Goal: Information Seeking & Learning: Check status

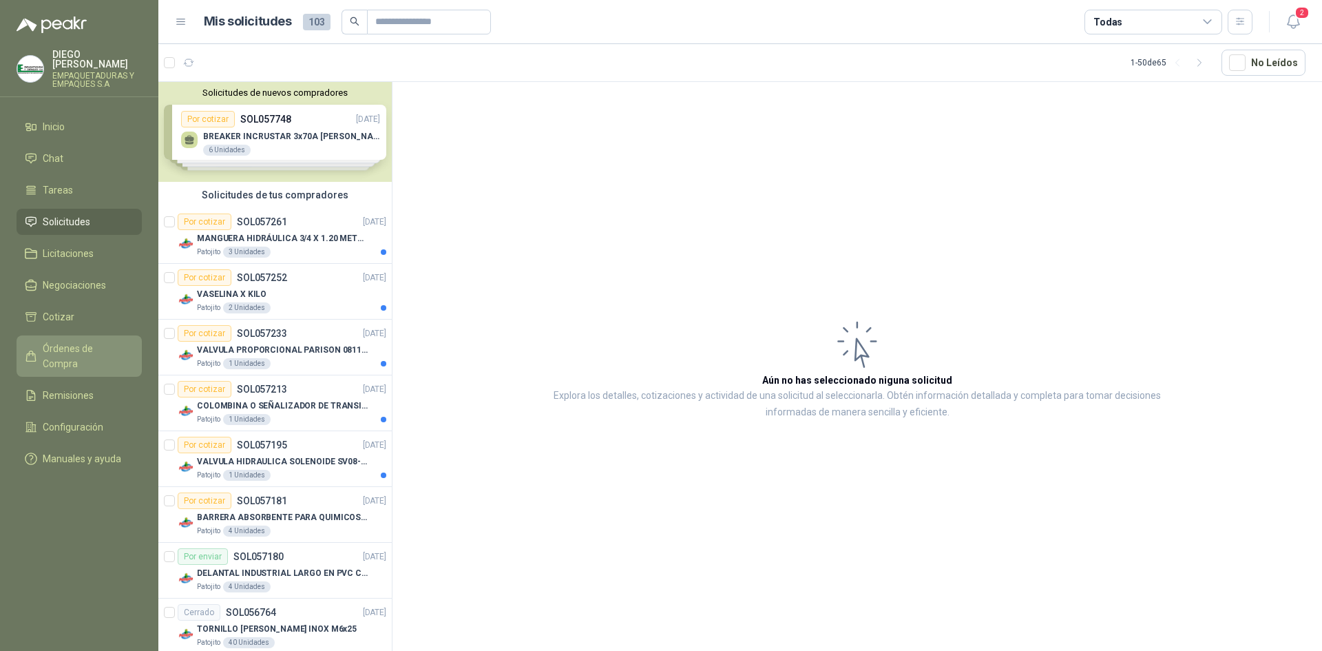
click at [85, 348] on link "Órdenes de Compra" at bounding box center [79, 355] width 125 height 41
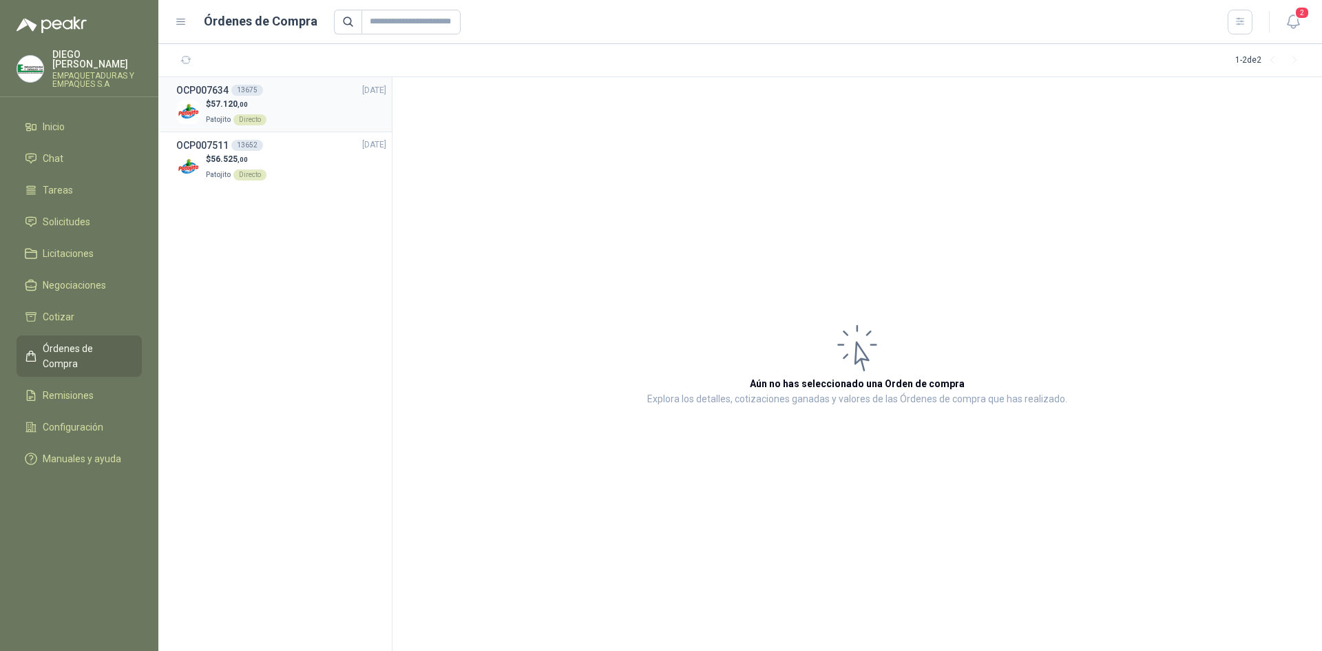
click at [284, 105] on div "$ 57.120 ,00 Patojito Directo" at bounding box center [281, 112] width 210 height 28
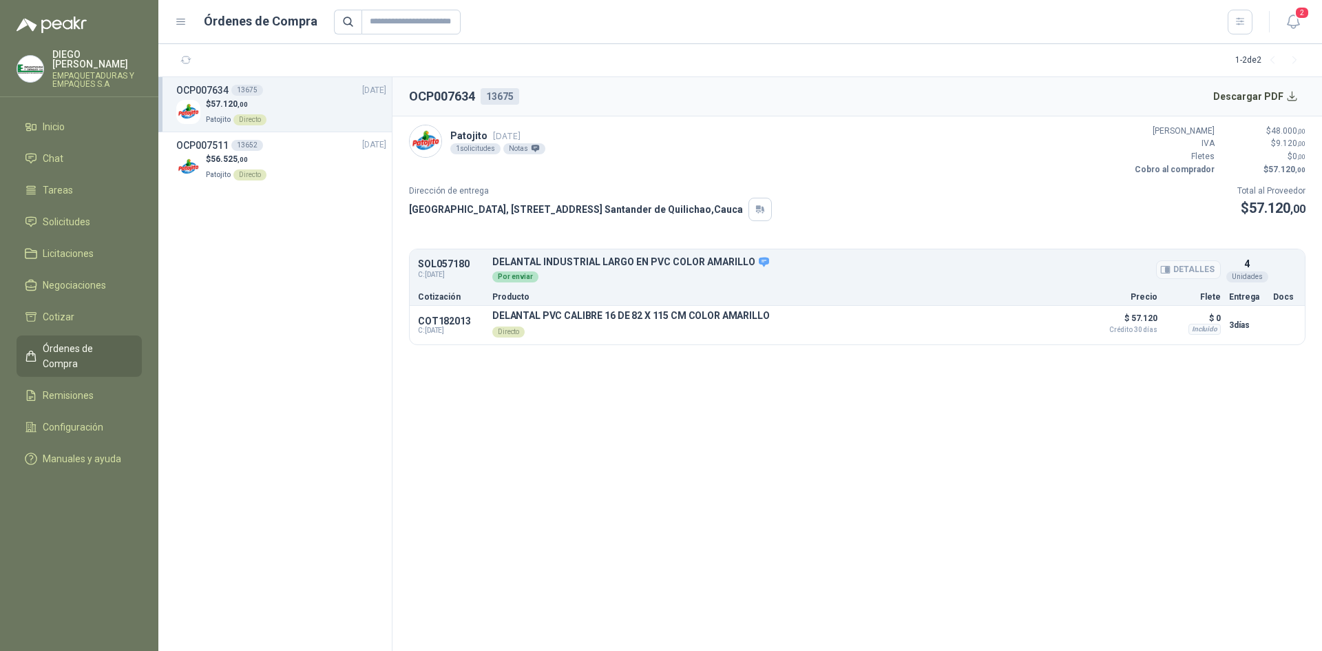
click at [759, 263] on icon at bounding box center [764, 262] width 10 height 10
click at [1298, 100] on button "Descargar PDF" at bounding box center [1256, 97] width 101 height 28
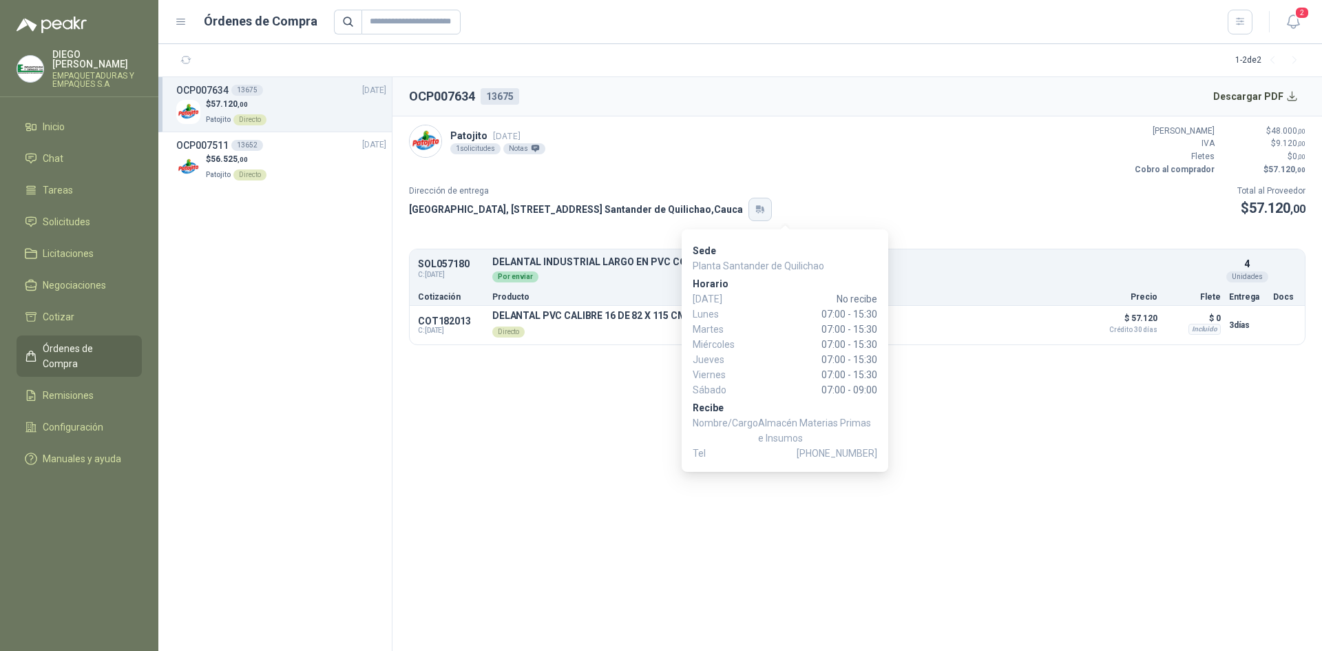
click at [761, 206] on icon "button" at bounding box center [758, 207] width 5 height 4
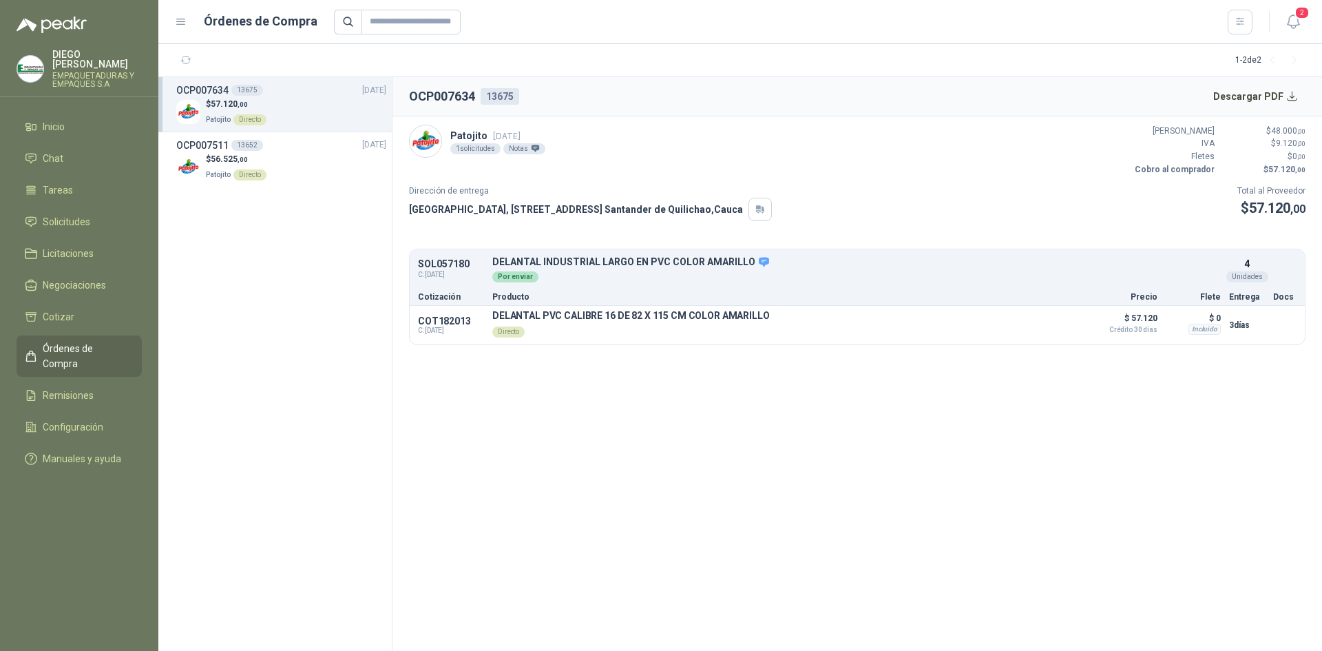
click at [482, 151] on div "1 solicitudes" at bounding box center [475, 148] width 50 height 11
click at [478, 146] on div "1 solicitudes" at bounding box center [475, 148] width 50 height 11
click at [524, 149] on div "Notas" at bounding box center [524, 148] width 42 height 11
click at [232, 166] on p "Patojito Directo" at bounding box center [236, 173] width 61 height 15
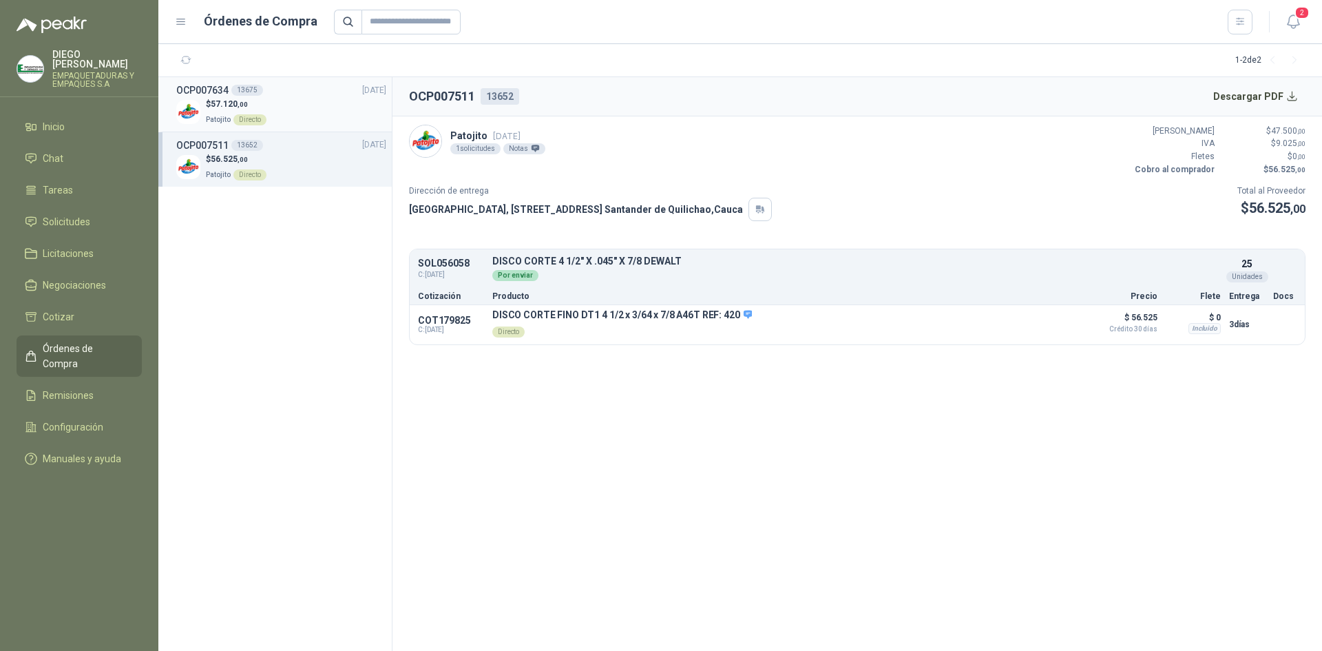
click at [280, 112] on div "$ 57.120 ,00 Patojito Directo" at bounding box center [281, 112] width 210 height 28
click at [199, 153] on div "$ 56.525 ,00 Patojito Directo" at bounding box center [281, 167] width 210 height 28
click at [213, 153] on p "$ 56.525 ,00" at bounding box center [236, 159] width 61 height 13
click at [202, 105] on div "$ 57.120 ,00 Patojito Directo" at bounding box center [281, 112] width 210 height 28
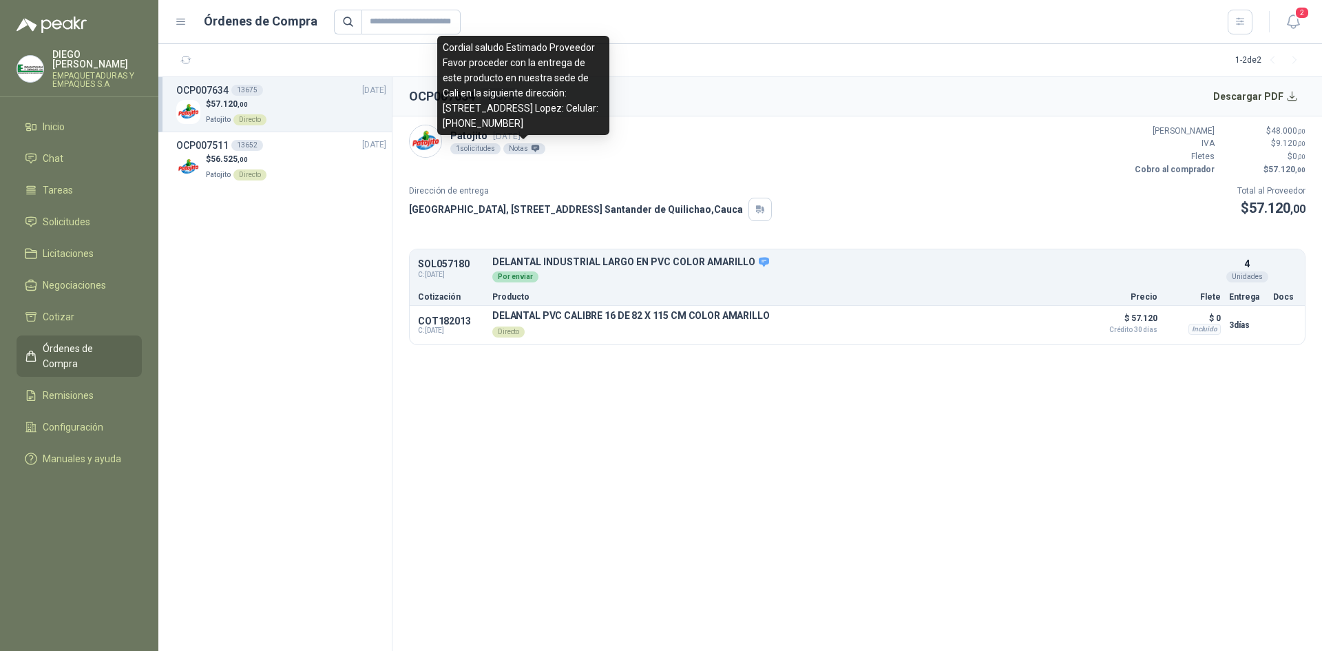
click at [527, 148] on div "Notas" at bounding box center [524, 148] width 42 height 11
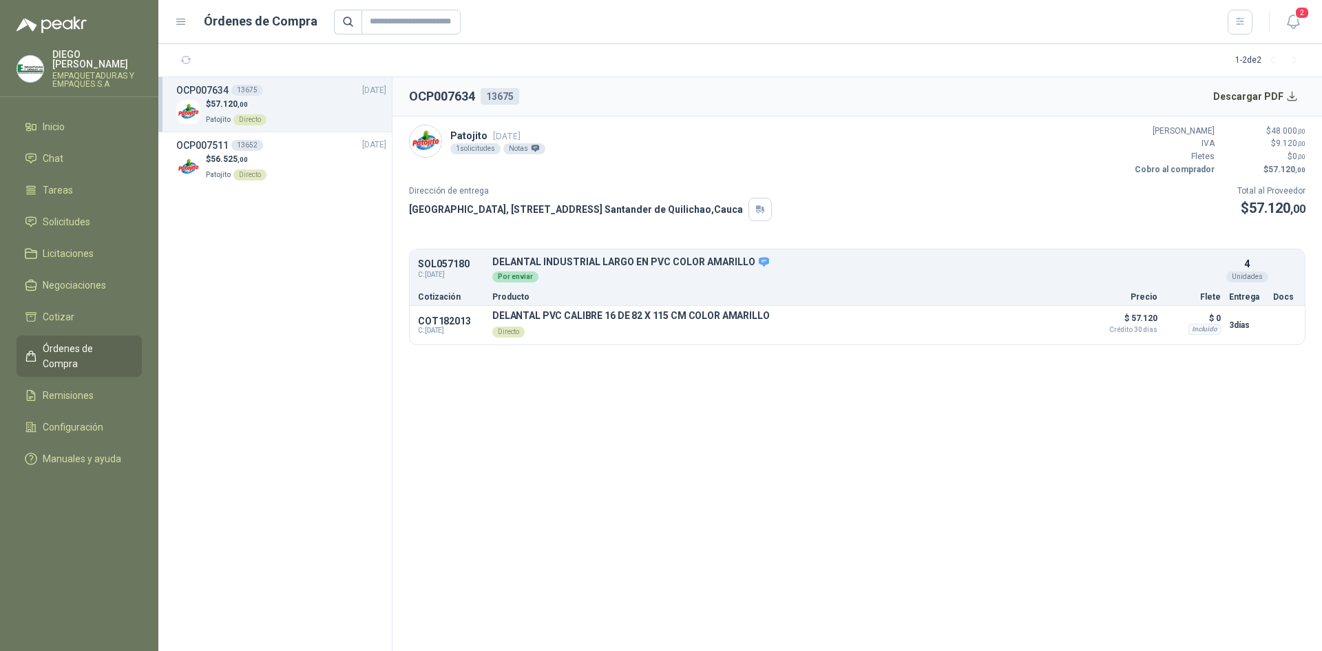
click at [313, 95] on div "OCP007634 13675 [DATE]" at bounding box center [281, 90] width 210 height 15
click at [302, 151] on div "OCP007511 13652 [DATE]" at bounding box center [281, 145] width 210 height 15
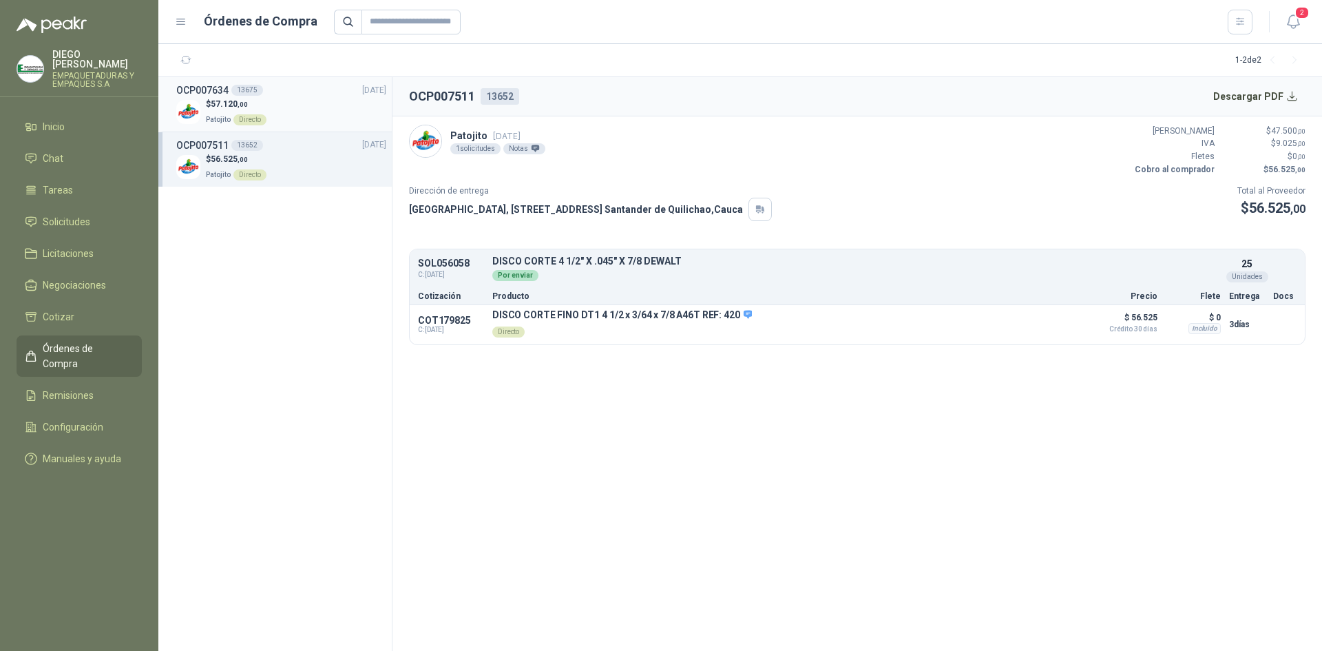
click at [300, 108] on div "$ 57.120 ,00 Patojito Directo" at bounding box center [281, 112] width 210 height 28
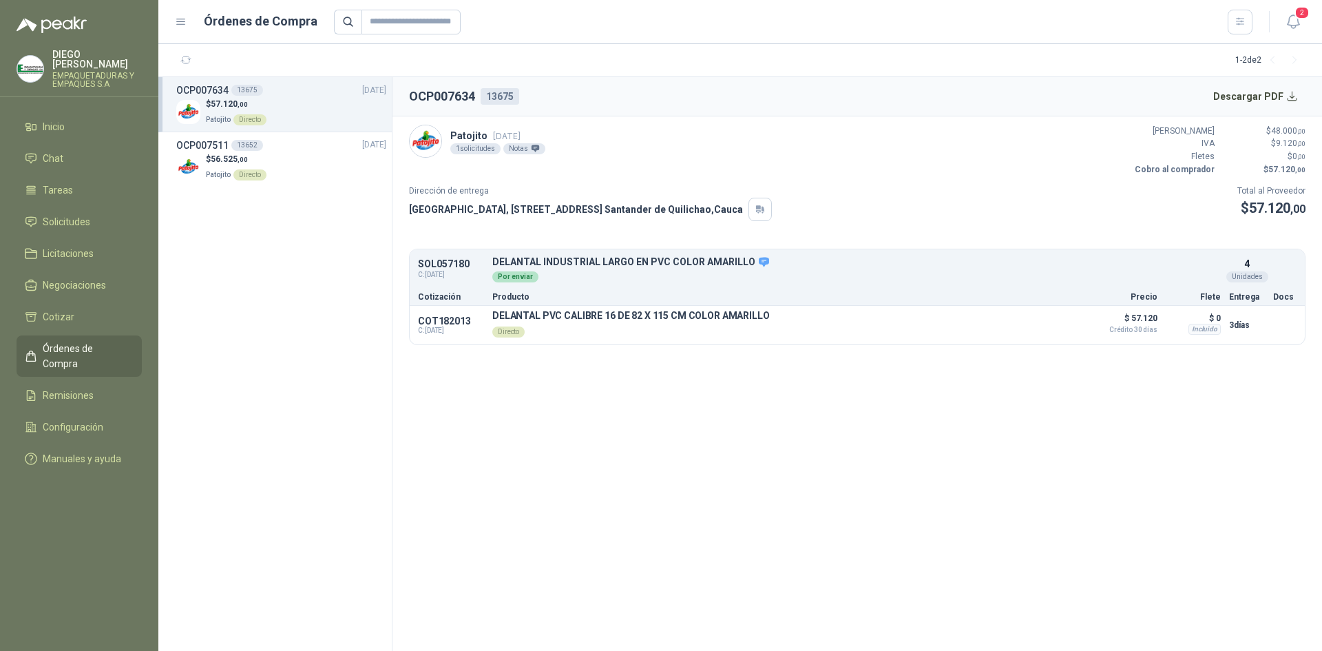
click at [512, 33] on div at bounding box center [793, 22] width 919 height 25
